Goal: Task Accomplishment & Management: Manage account settings

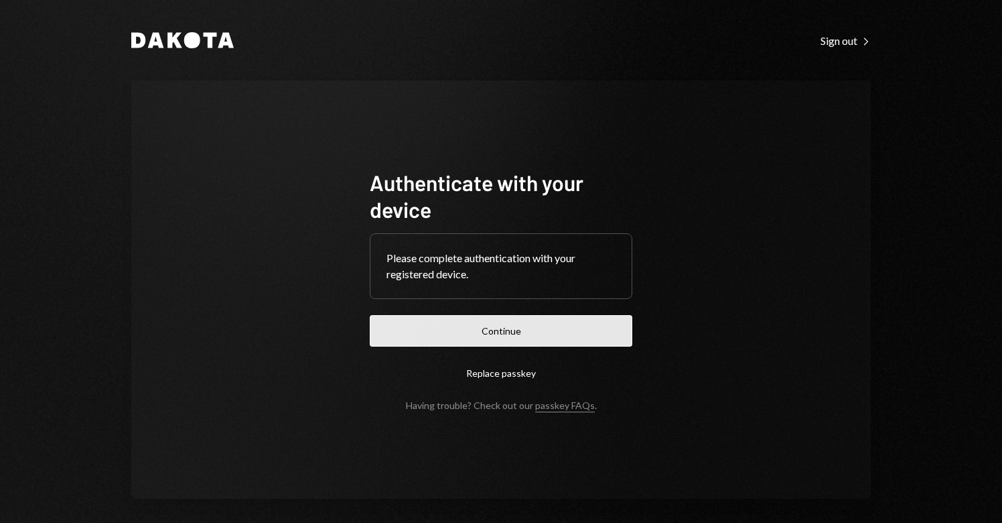
click at [500, 333] on button "Continue" at bounding box center [501, 330] width 263 height 31
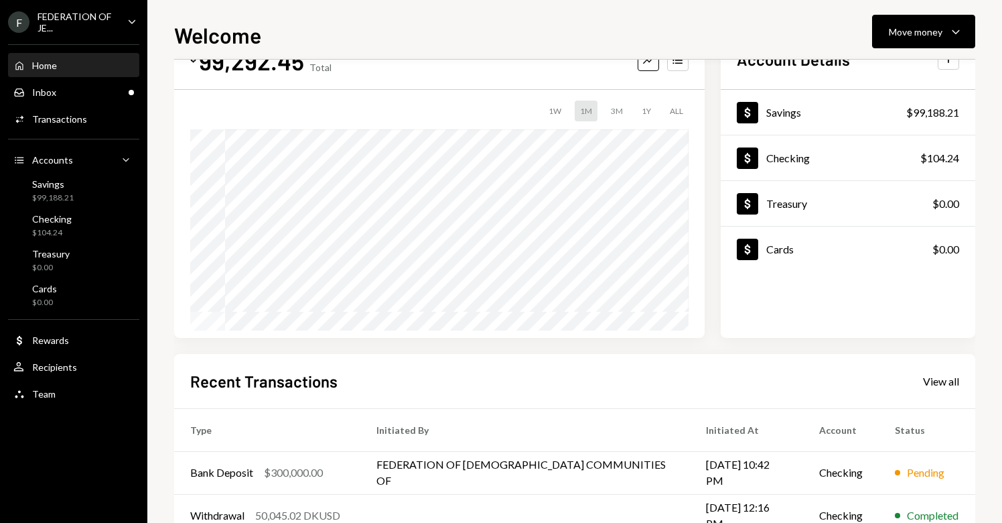
scroll to position [80, 0]
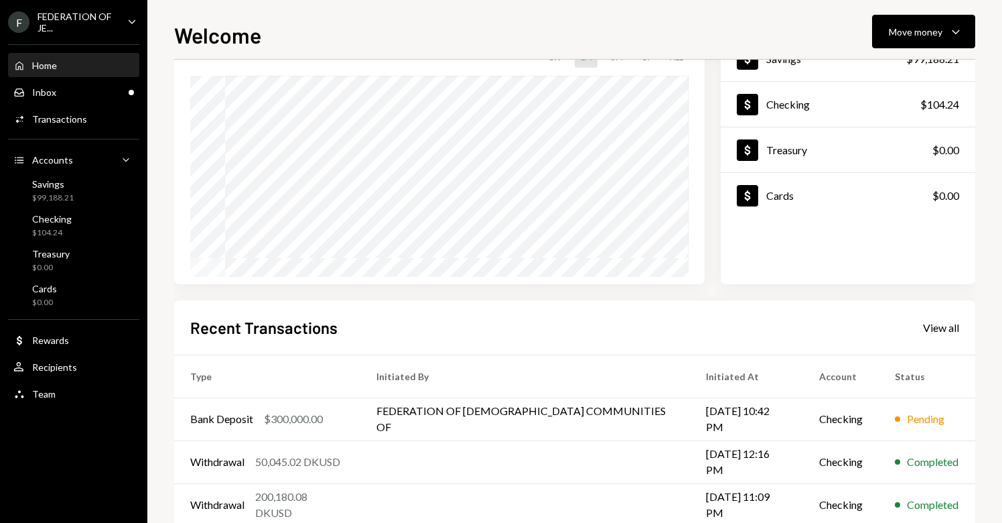
scroll to position [117, 0]
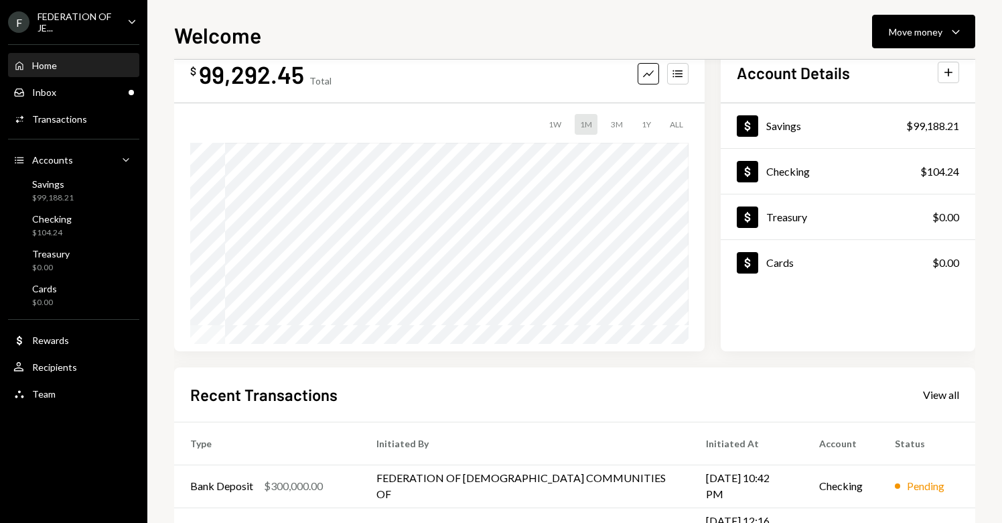
scroll to position [40, 0]
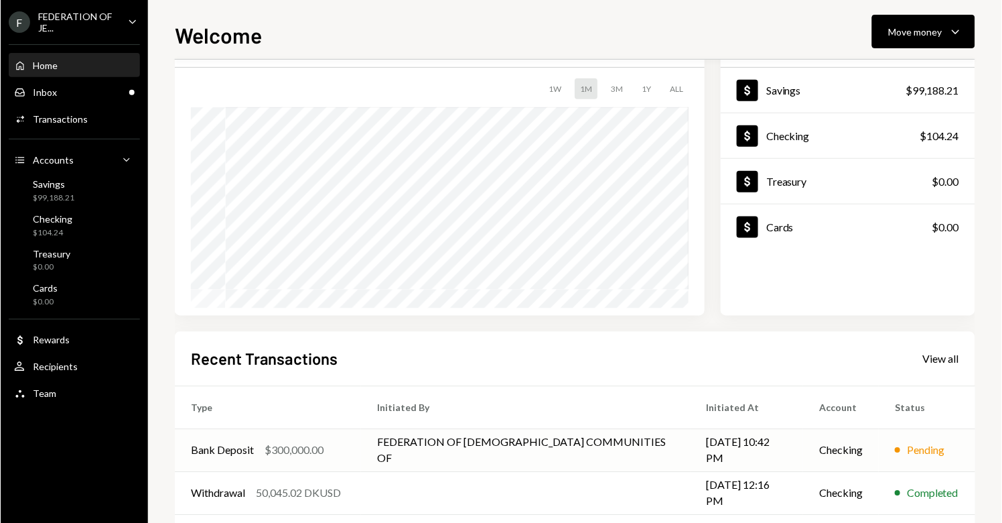
scroll to position [74, 0]
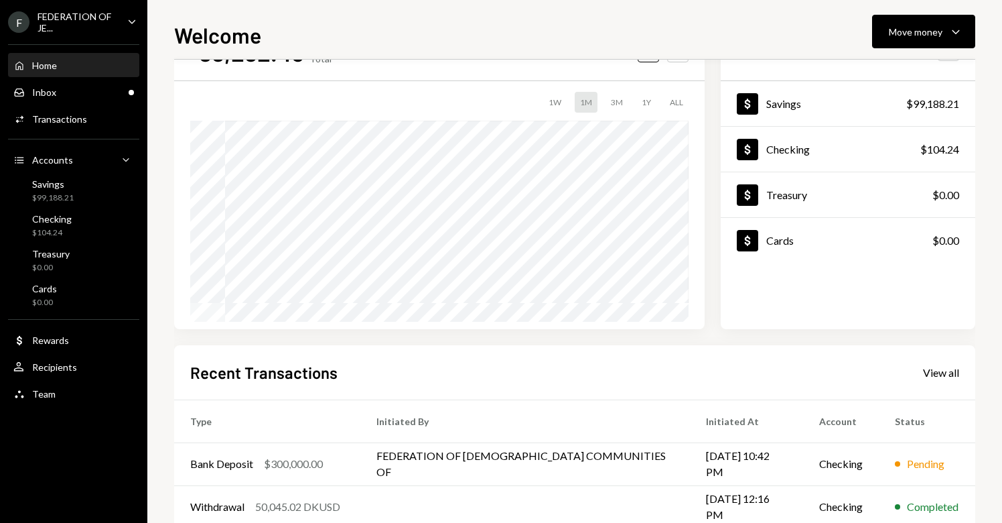
scroll to position [87, 0]
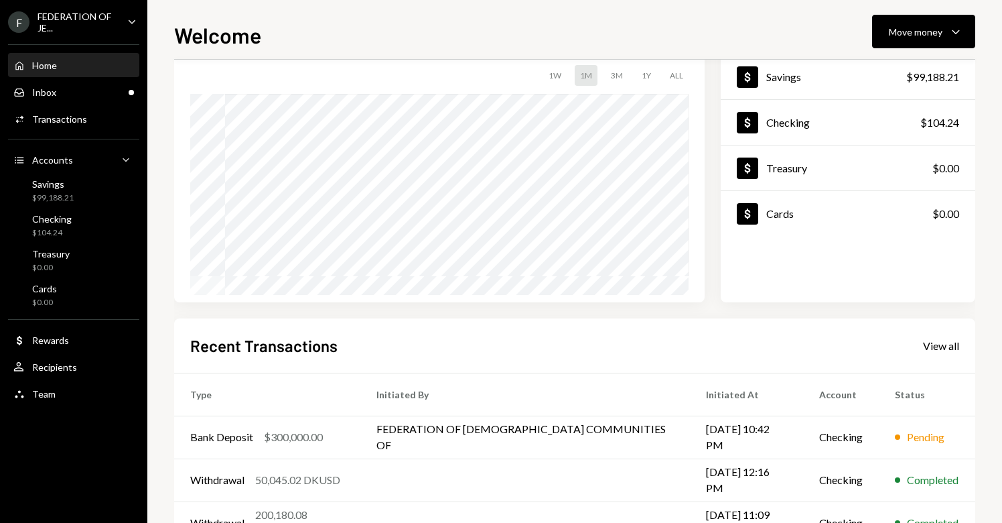
click at [126, 33] on ul "F FEDERATION OF JE... Caret Down Home Home Inbox Inbox Activities Transactions …" at bounding box center [73, 204] width 147 height 408
click at [132, 20] on icon "Caret Down" at bounding box center [132, 21] width 15 height 15
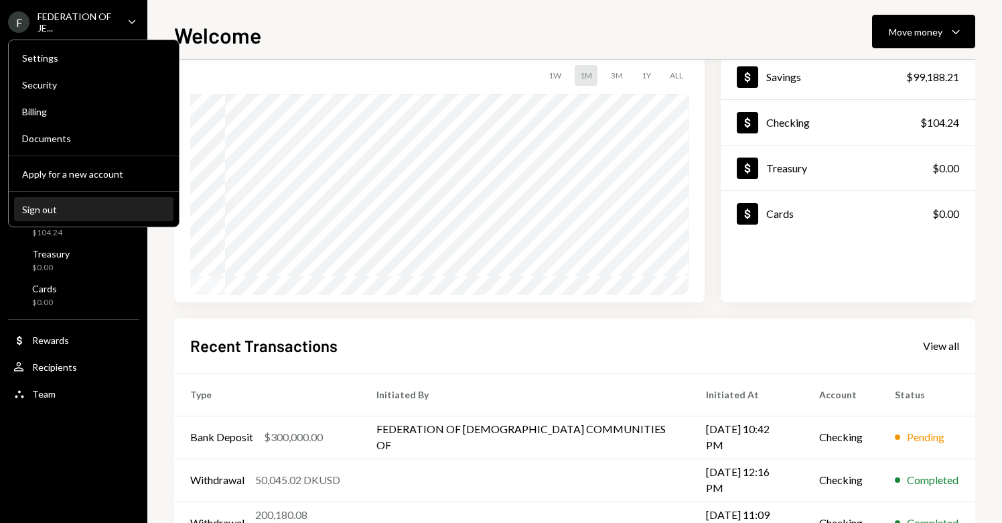
click at [113, 206] on div "Sign out" at bounding box center [93, 209] width 143 height 11
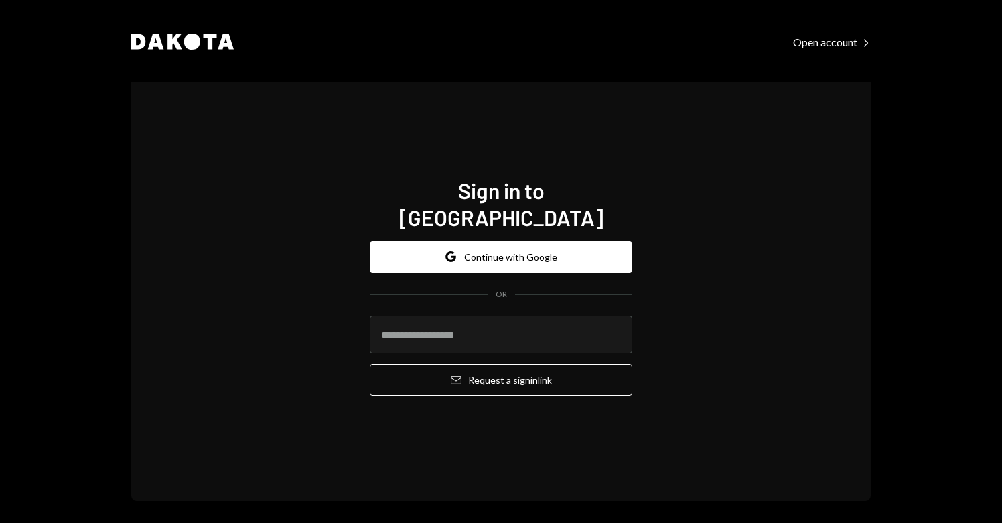
type input "**********"
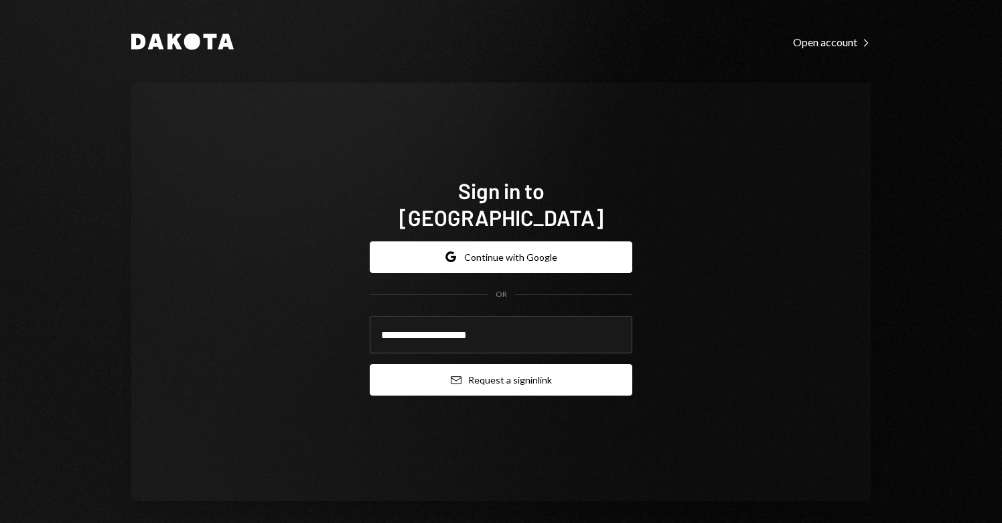
click at [430, 372] on button "Email Request a sign in link" at bounding box center [501, 379] width 263 height 31
